Goal: Information Seeking & Learning: Learn about a topic

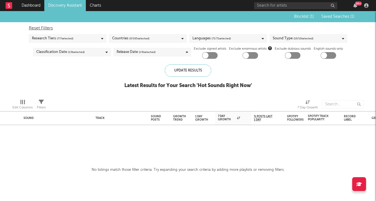
click at [106, 52] on icon at bounding box center [107, 52] width 2 height 4
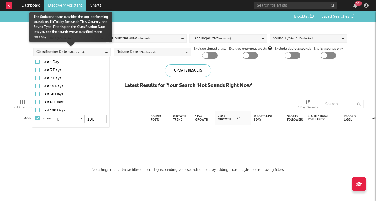
click at [40, 118] on label "From 0 to 180" at bounding box center [70, 119] width 71 height 9
click at [35, 118] on input "From 0 to 180" at bounding box center [35, 119] width 0 height 9
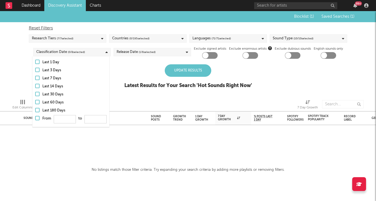
click at [117, 86] on div "Blocklist ( 1 ) Saved Searches ( 1 ) Reset Filters Research Tiers ( 7 / 7 selec…" at bounding box center [188, 52] width 376 height 83
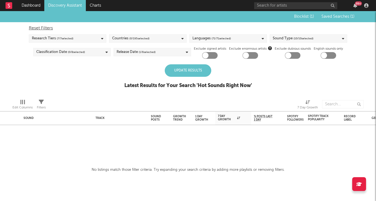
click at [183, 63] on div "Blocklist ( 1 ) Saved Searches ( 1 ) Reset Filters Research Tiers ( 7 / 7 selec…" at bounding box center [188, 52] width 376 height 83
click at [184, 70] on div "Update Results" at bounding box center [188, 70] width 47 height 12
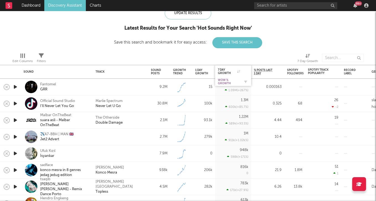
click at [234, 80] on div "WoW % Growth" at bounding box center [229, 81] width 22 height 7
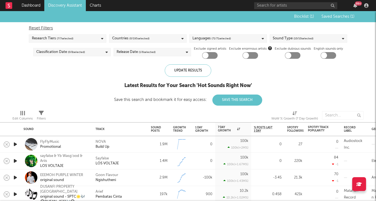
click at [17, 142] on icon "button" at bounding box center [15, 144] width 6 height 7
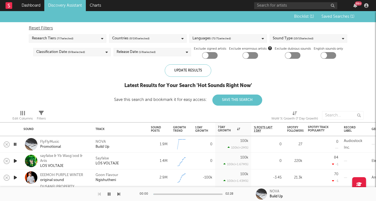
click at [17, 142] on icon "button" at bounding box center [14, 144] width 5 height 7
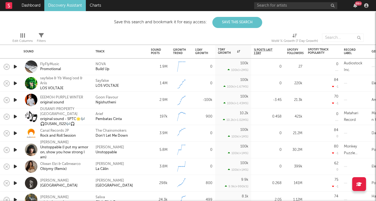
click at [13, 82] on icon "button" at bounding box center [15, 83] width 6 height 7
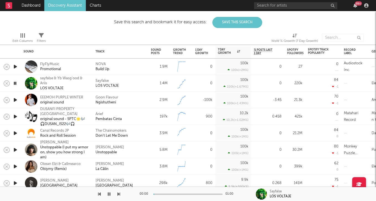
click at [17, 101] on icon "button" at bounding box center [15, 99] width 6 height 7
click at [15, 118] on icon "button" at bounding box center [15, 116] width 6 height 7
click at [14, 134] on icon "button" at bounding box center [15, 133] width 6 height 7
click at [16, 149] on icon "button" at bounding box center [15, 149] width 6 height 7
click at [16, 149] on icon "button" at bounding box center [14, 149] width 5 height 7
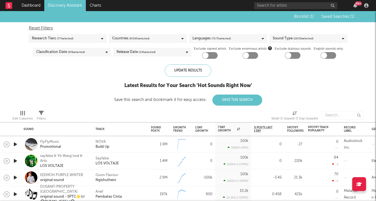
click at [165, 38] on div "Countries ( 0 / 195 selected)" at bounding box center [148, 38] width 78 height 8
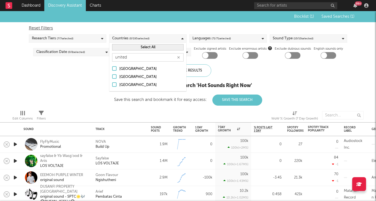
type input "united"
click at [149, 73] on div "[GEOGRAPHIC_DATA] [GEOGRAPHIC_DATA] [GEOGRAPHIC_DATA]" at bounding box center [147, 77] width 77 height 28
click at [147, 75] on div "[GEOGRAPHIC_DATA]" at bounding box center [151, 77] width 64 height 7
click at [112, 75] on input "[GEOGRAPHIC_DATA]" at bounding box center [112, 77] width 0 height 7
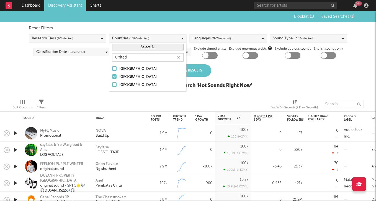
click at [256, 79] on div "Blocklist ( 1 ) Saved Searches ( 1 ) Reset Filters Research Tiers ( 7 / 7 selec…" at bounding box center [188, 52] width 376 height 83
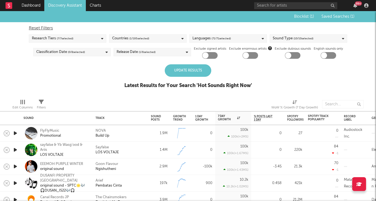
click at [199, 73] on div "Update Results" at bounding box center [188, 70] width 47 height 12
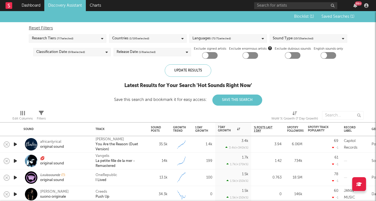
click at [12, 142] on div at bounding box center [15, 144] width 11 height 17
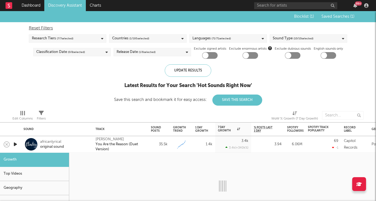
click at [20, 144] on div at bounding box center [15, 144] width 11 height 17
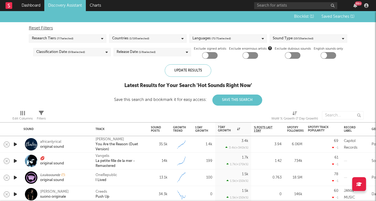
click at [16, 144] on icon "button" at bounding box center [15, 144] width 6 height 7
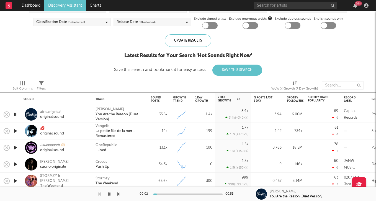
click at [14, 129] on icon "button" at bounding box center [15, 130] width 6 height 7
click at [47, 129] on div "💋" at bounding box center [52, 128] width 24 height 5
click at [15, 145] on icon "button" at bounding box center [15, 147] width 6 height 7
click at [15, 162] on icon "button" at bounding box center [15, 164] width 6 height 7
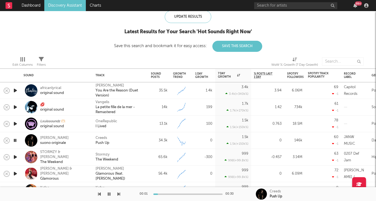
click at [15, 156] on icon "button" at bounding box center [15, 156] width 6 height 7
click at [47, 155] on div "STORMZY & [PERSON_NAME]" at bounding box center [64, 155] width 48 height 10
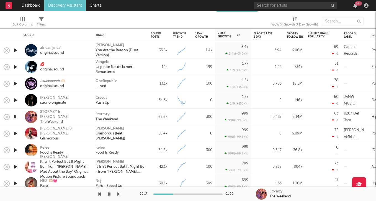
click at [14, 133] on icon "button" at bounding box center [15, 133] width 6 height 7
click at [16, 150] on icon "button" at bounding box center [15, 150] width 6 height 7
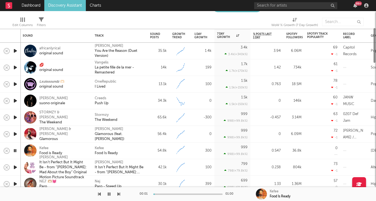
click at [15, 150] on icon "button" at bounding box center [14, 150] width 5 height 7
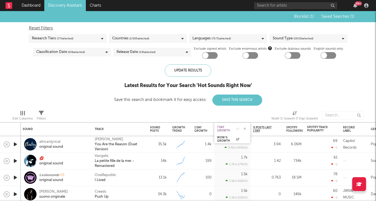
click at [230, 129] on div "7 Day Growth" at bounding box center [228, 128] width 22 height 7
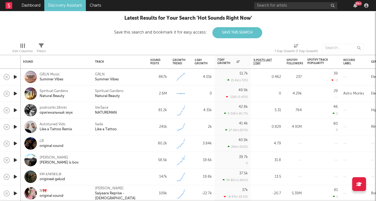
click at [16, 109] on icon "button" at bounding box center [15, 110] width 6 height 7
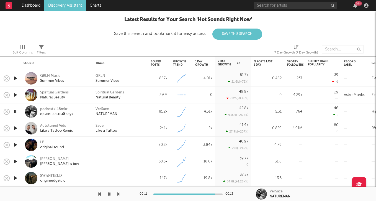
click at [15, 125] on icon "button" at bounding box center [15, 128] width 6 height 7
click at [14, 144] on icon "button" at bounding box center [15, 144] width 6 height 7
click at [14, 161] on icon "button" at bounding box center [15, 161] width 6 height 7
click at [12, 161] on div at bounding box center [15, 161] width 11 height 17
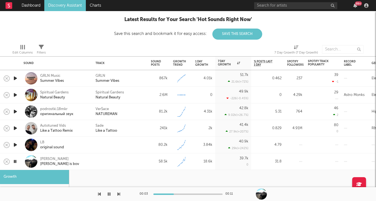
click at [15, 160] on icon "button" at bounding box center [14, 161] width 5 height 7
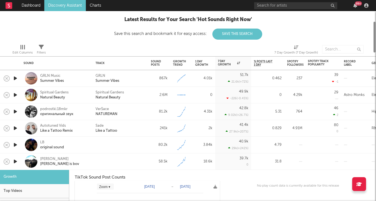
click at [39, 161] on div "[PERSON_NAME] [PERSON_NAME] is bov" at bounding box center [57, 161] width 66 height 16
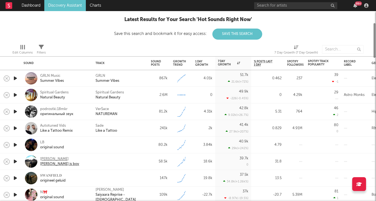
click at [44, 161] on div "[PERSON_NAME] is bov" at bounding box center [59, 163] width 39 height 5
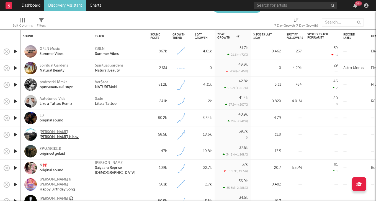
click at [50, 132] on div "[PERSON_NAME]" at bounding box center [59, 132] width 39 height 5
click at [50, 120] on div "original sound" at bounding box center [52, 120] width 24 height 5
